Goal: Use online tool/utility: Utilize a website feature to perform a specific function

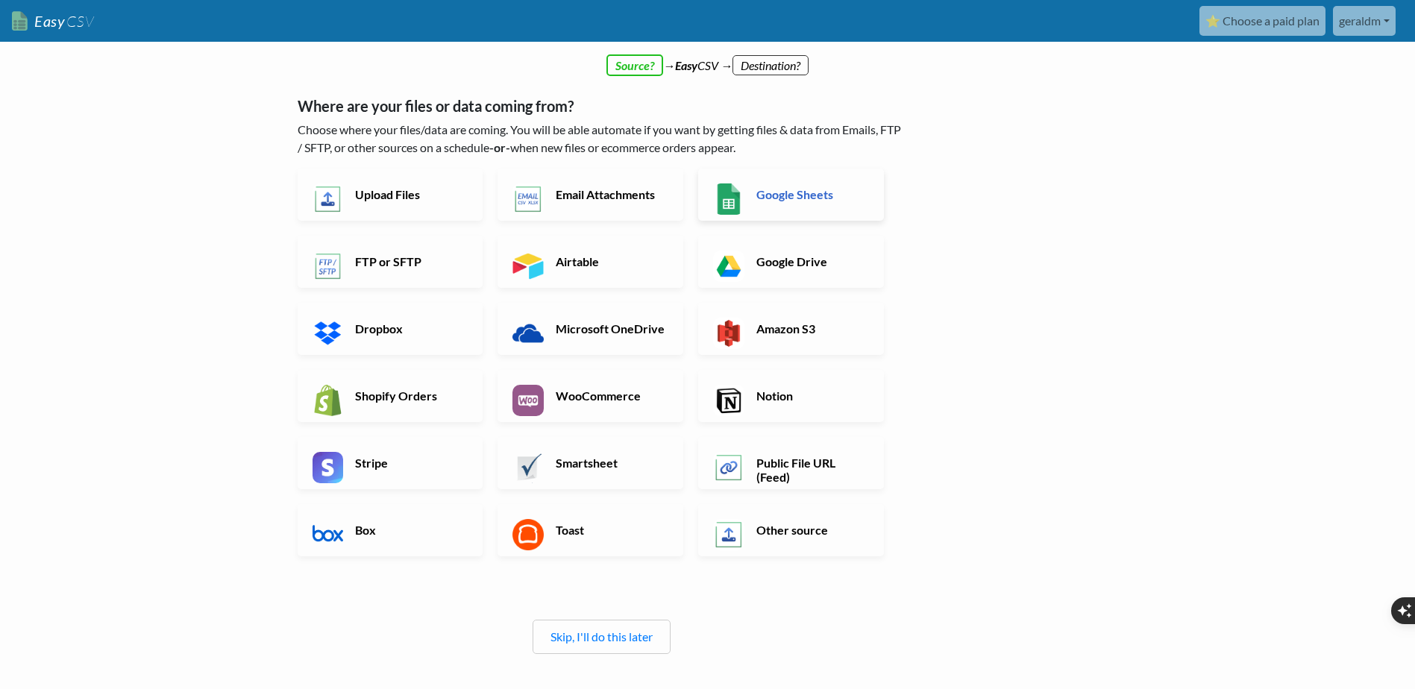
click at [788, 189] on h6 "Google Sheets" at bounding box center [811, 194] width 117 height 14
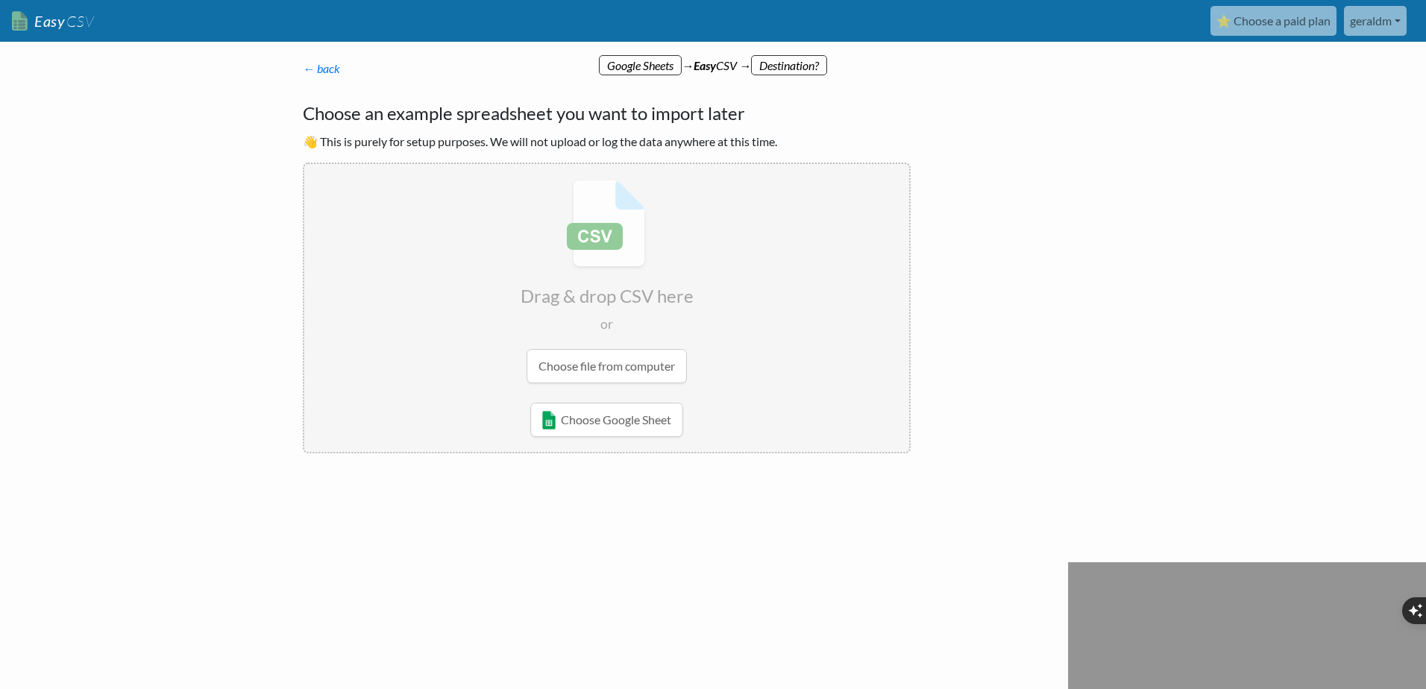
click at [662, 368] on input "file" at bounding box center [606, 281] width 605 height 235
type input "C:\fakepath\product_template_csv - product_template_csv-5 -by MaxAI.csv"
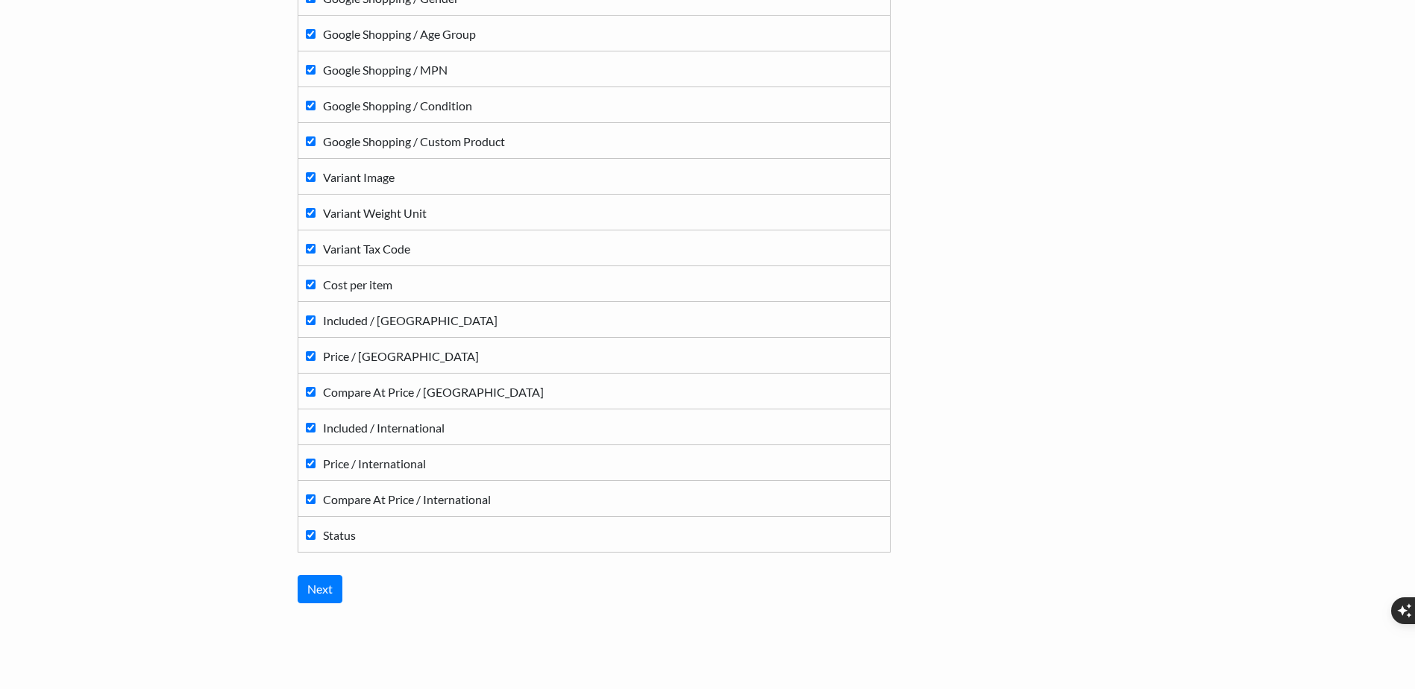
scroll to position [1634, 0]
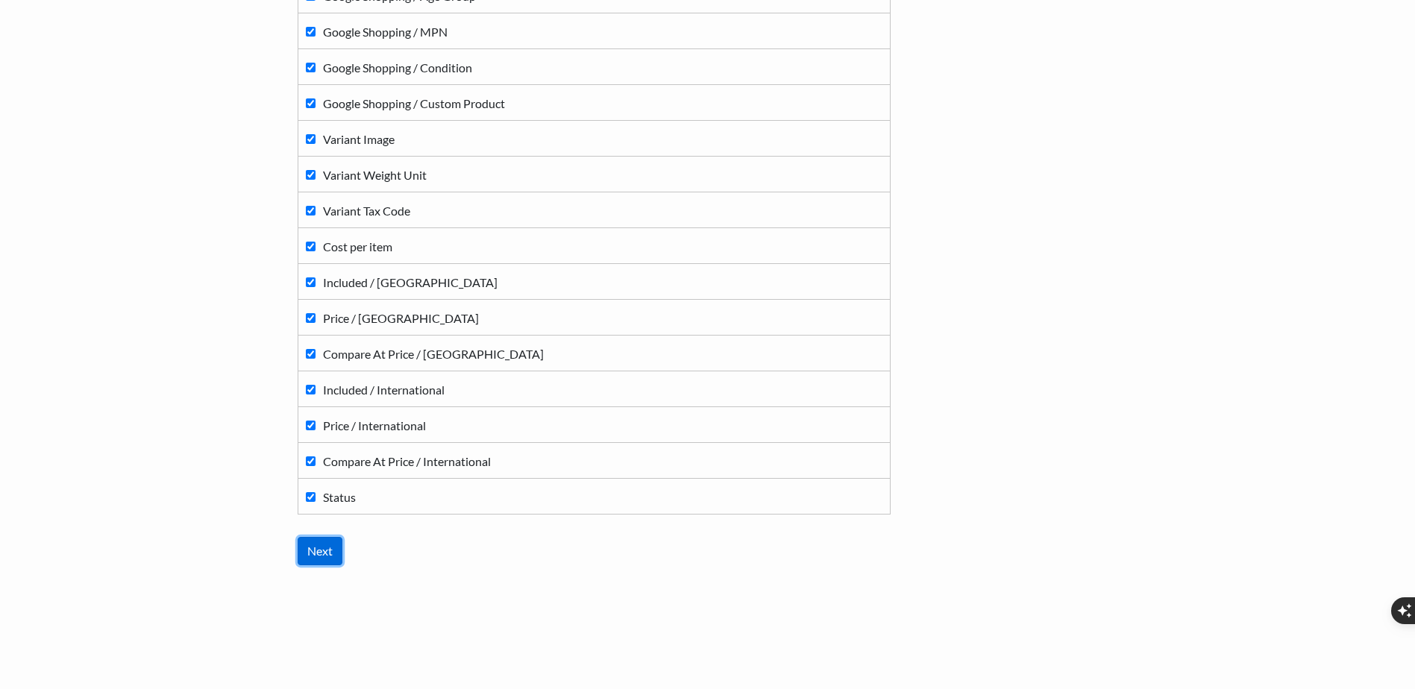
click at [316, 549] on input "Next" at bounding box center [320, 551] width 45 height 28
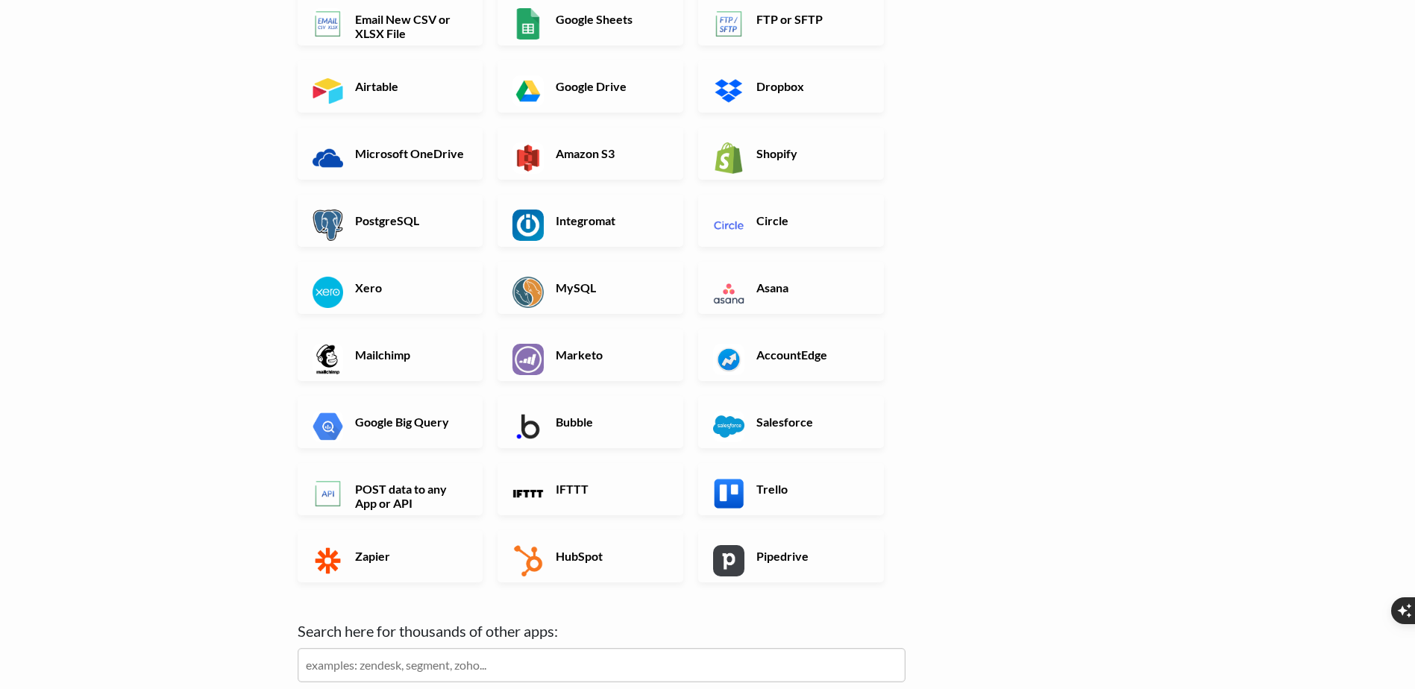
scroll to position [224, 0]
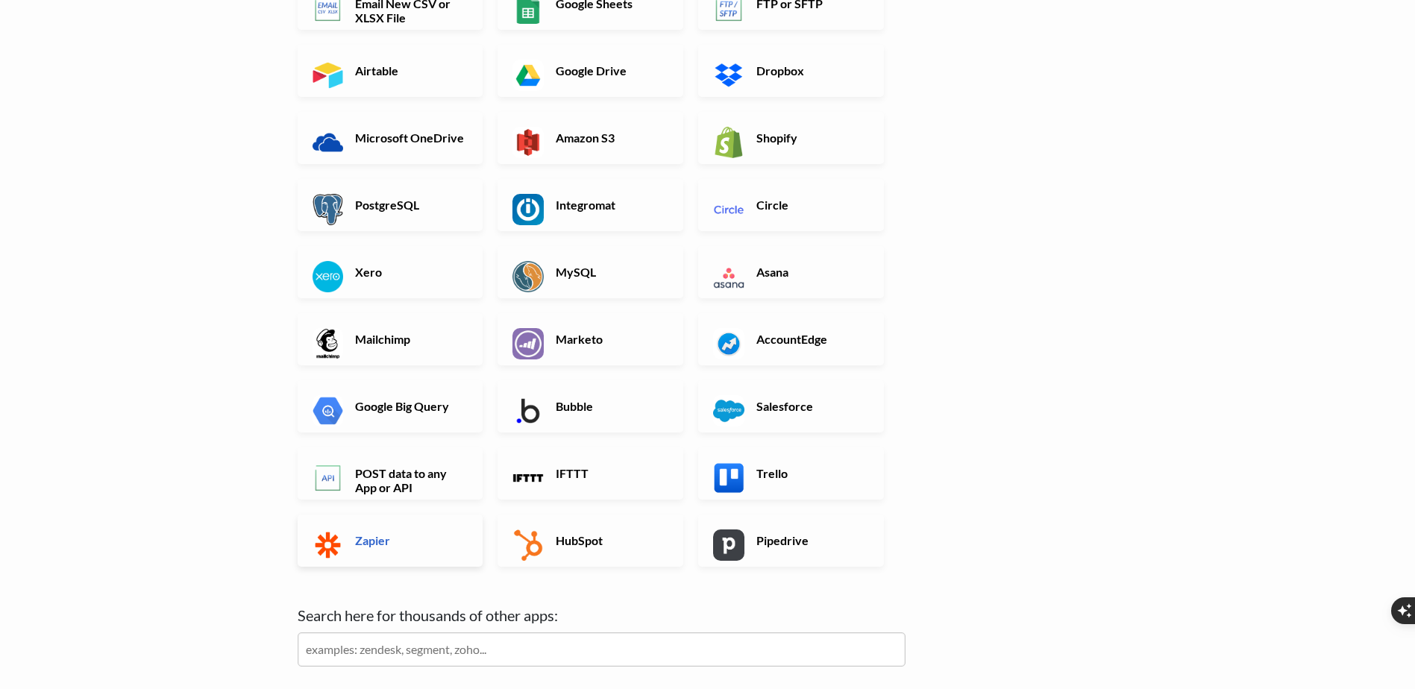
click at [375, 554] on link "Zapier" at bounding box center [391, 541] width 186 height 52
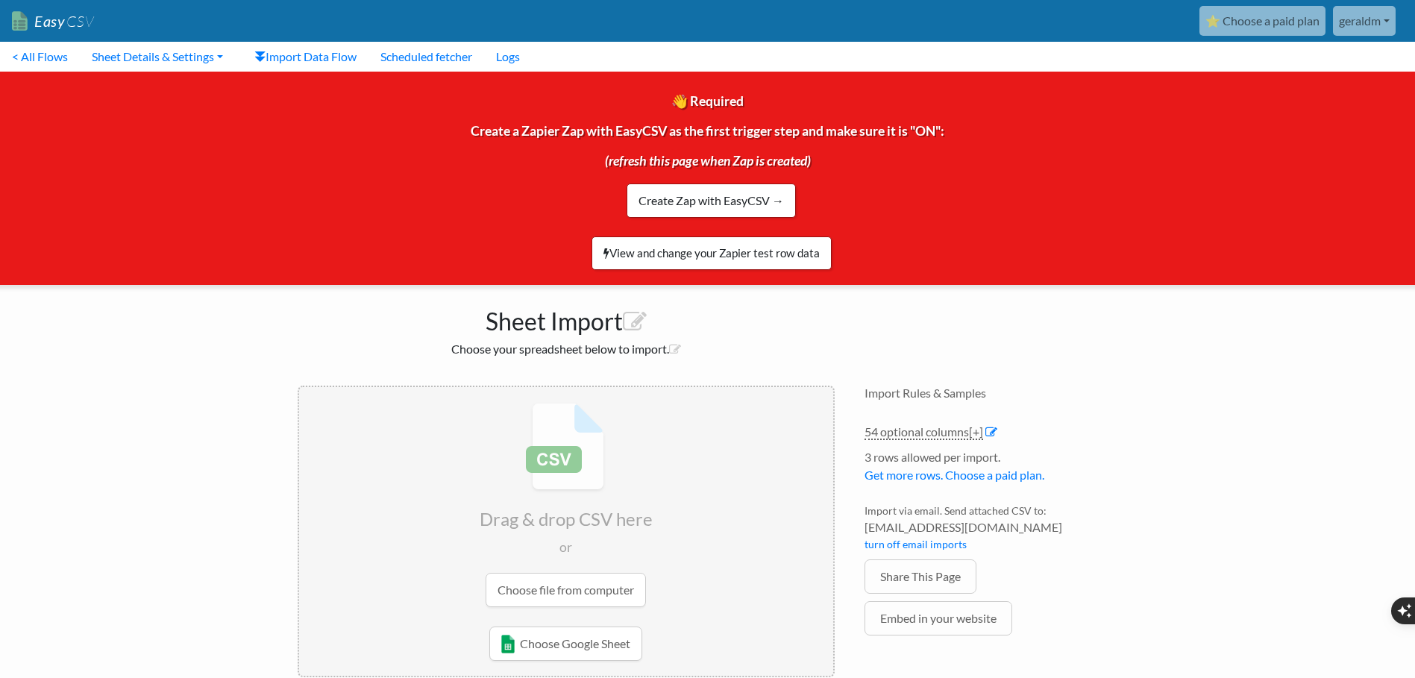
scroll to position [29, 0]
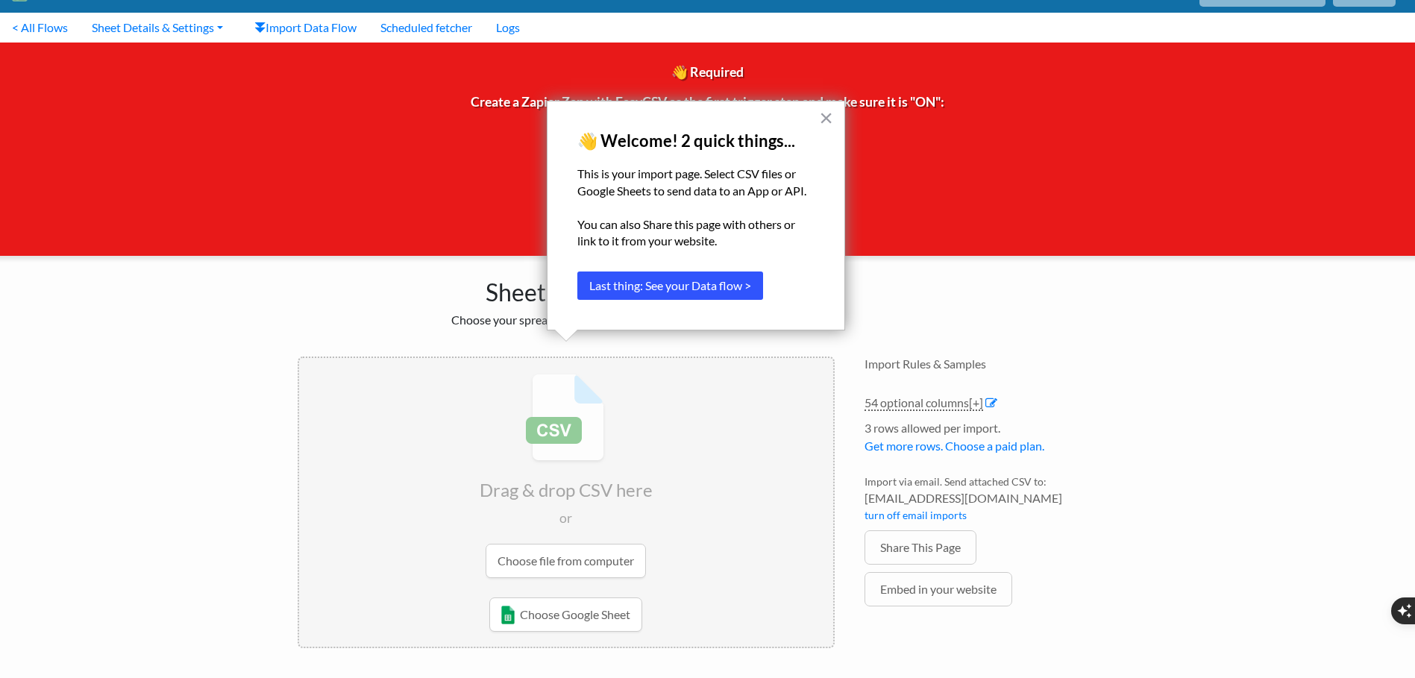
click at [704, 278] on button "Last thing: See your Data flow >" at bounding box center [670, 286] width 186 height 28
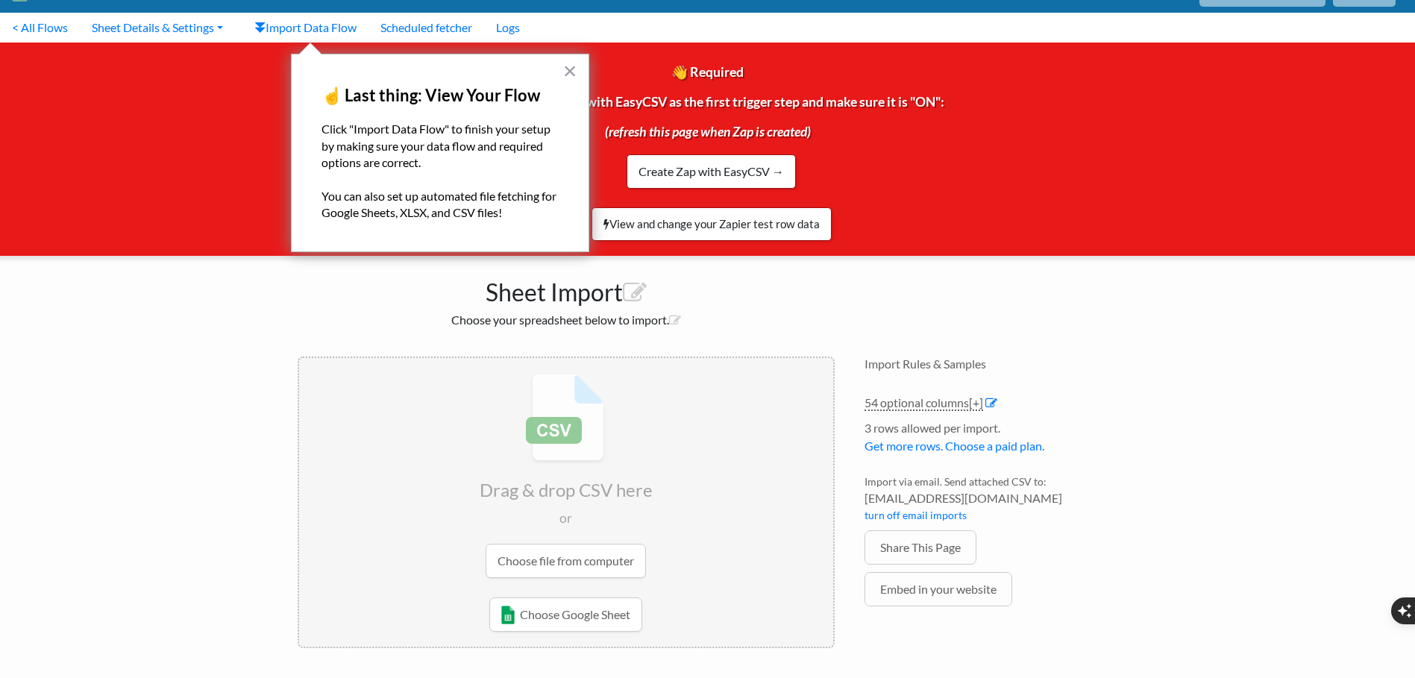
click at [547, 76] on div "× ☝️ Last thing: View Your Flow Click "Import Data Flow" to finish your setup b…" at bounding box center [440, 153] width 298 height 198
click at [566, 72] on button "×" at bounding box center [570, 71] width 14 height 24
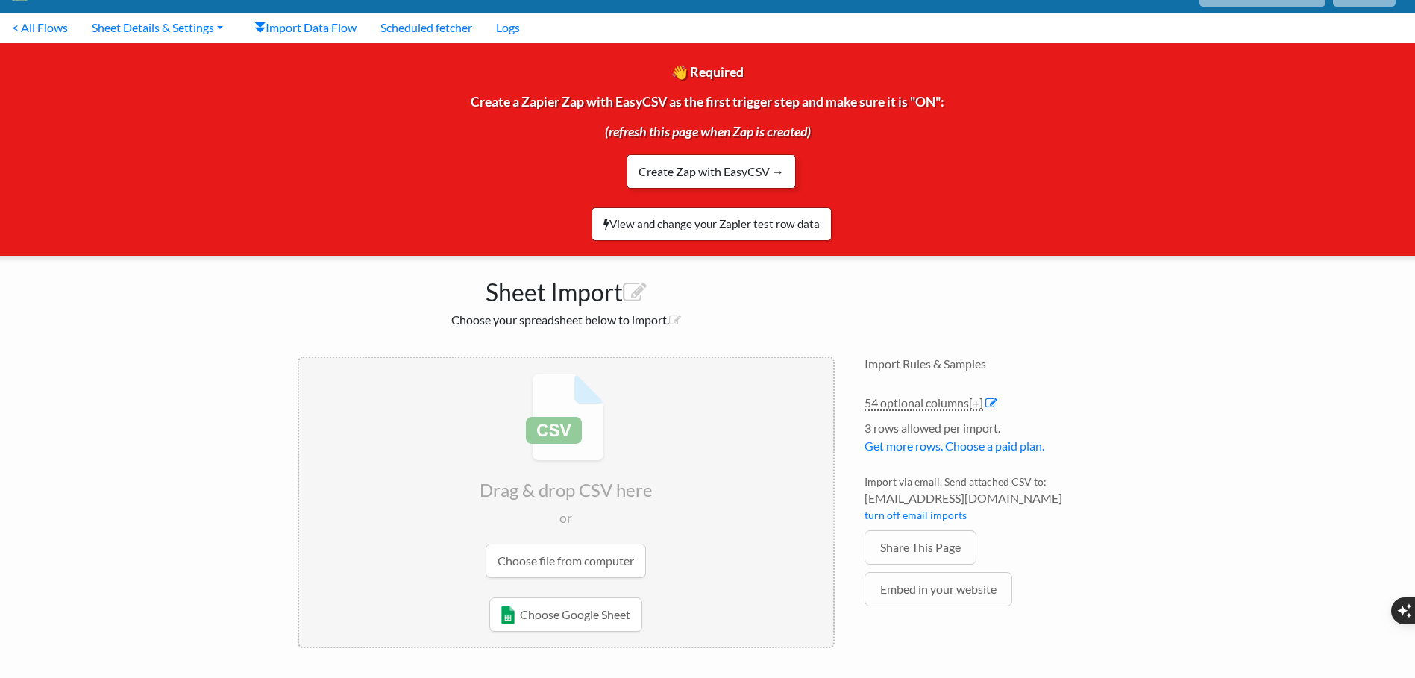
click at [714, 172] on link "Create Zap with EasyCSV →" at bounding box center [711, 171] width 169 height 34
